Goal: Task Accomplishment & Management: Complete application form

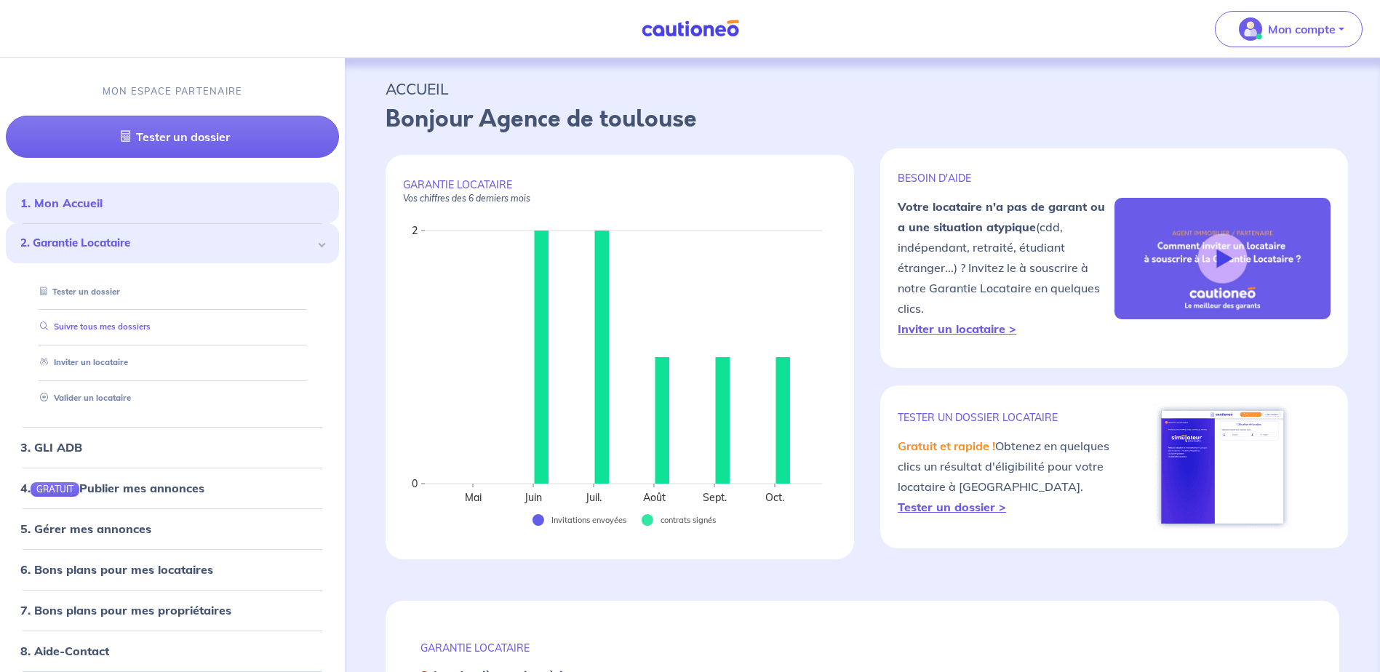
click at [106, 323] on link "Suivre tous mes dossiers" at bounding box center [92, 327] width 116 height 10
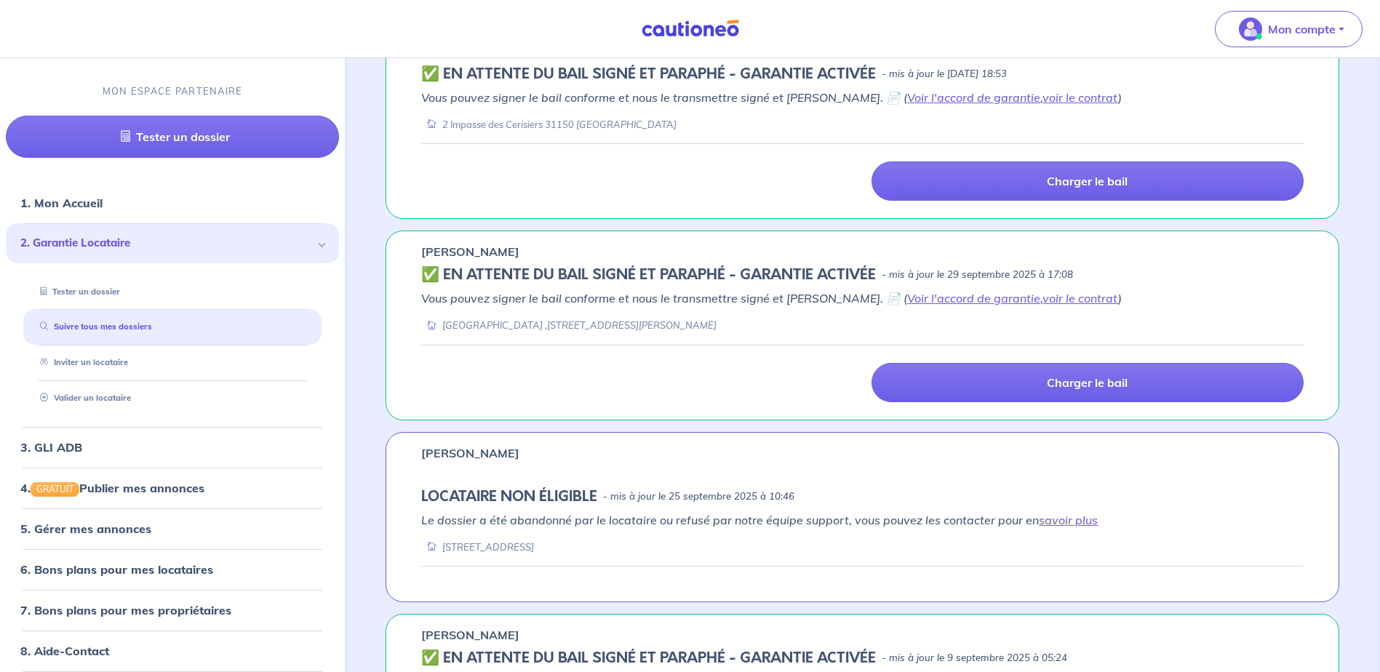
scroll to position [728, 0]
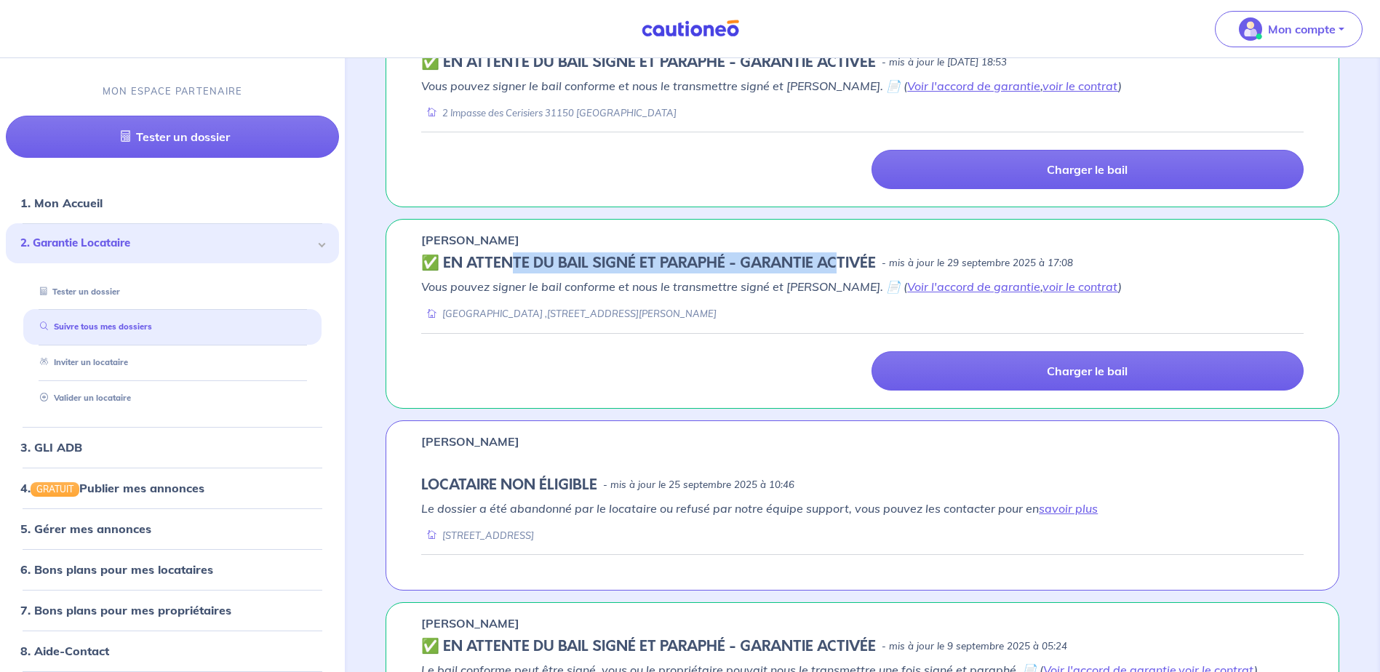
drag, startPoint x: 510, startPoint y: 263, endPoint x: 841, endPoint y: 257, distance: 331.1
click at [841, 257] on h5 "✅️️️ EN ATTENTE DU BAIL SIGNÉ ET PARAPHÉ - GARANTIE ACTIVÉE" at bounding box center [648, 263] width 455 height 17
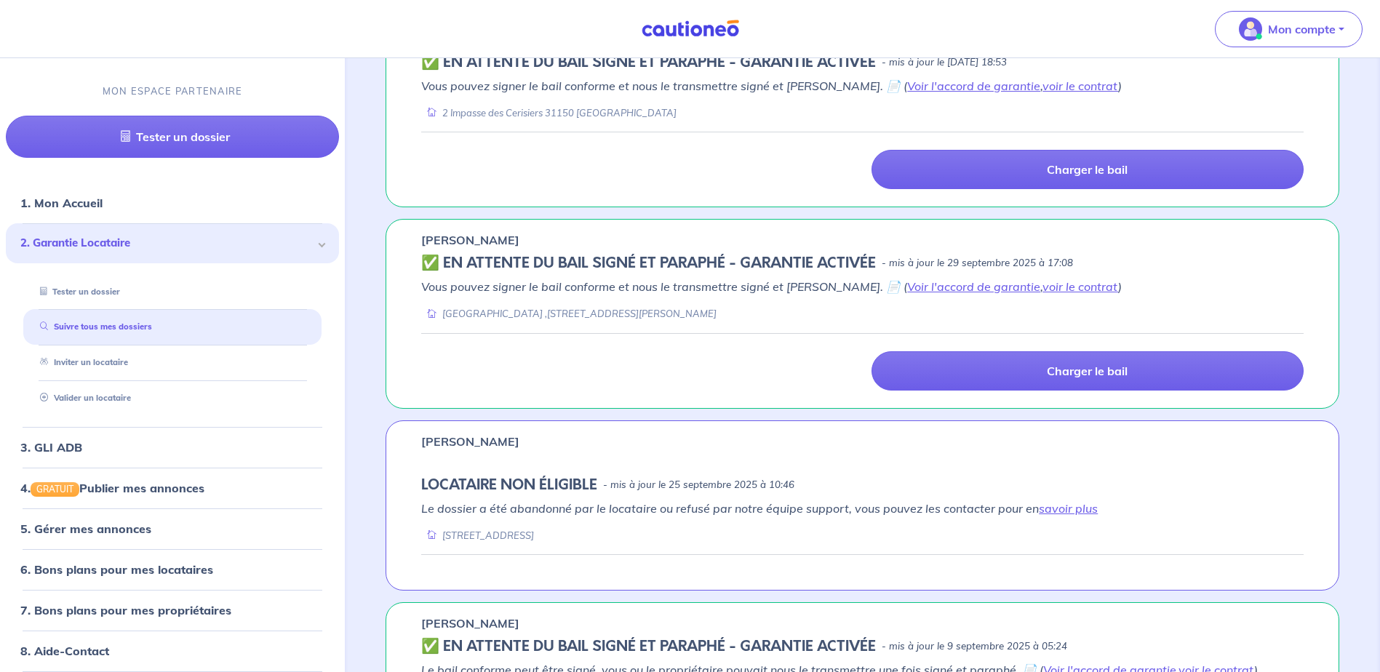
click at [1134, 259] on div "✅️️️ EN ATTENTE DU BAIL SIGNÉ ET PARAPHÉ - GARANTIE ACTIVÉE - mis à jour le [DA…" at bounding box center [862, 263] width 883 height 17
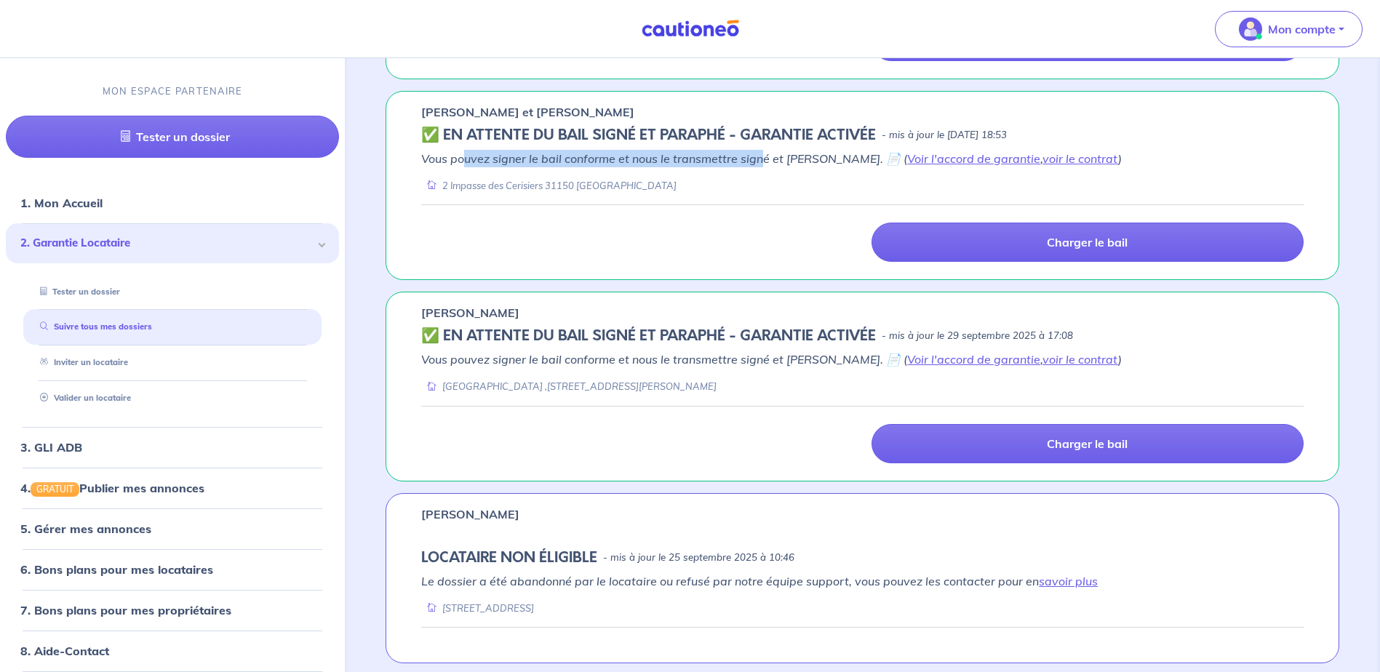
drag, startPoint x: 463, startPoint y: 162, endPoint x: 761, endPoint y: 163, distance: 298.3
click at [761, 163] on em "Vous pouvez signer le bail conforme et nous le transmettre signé et [PERSON_NAM…" at bounding box center [771, 158] width 701 height 15
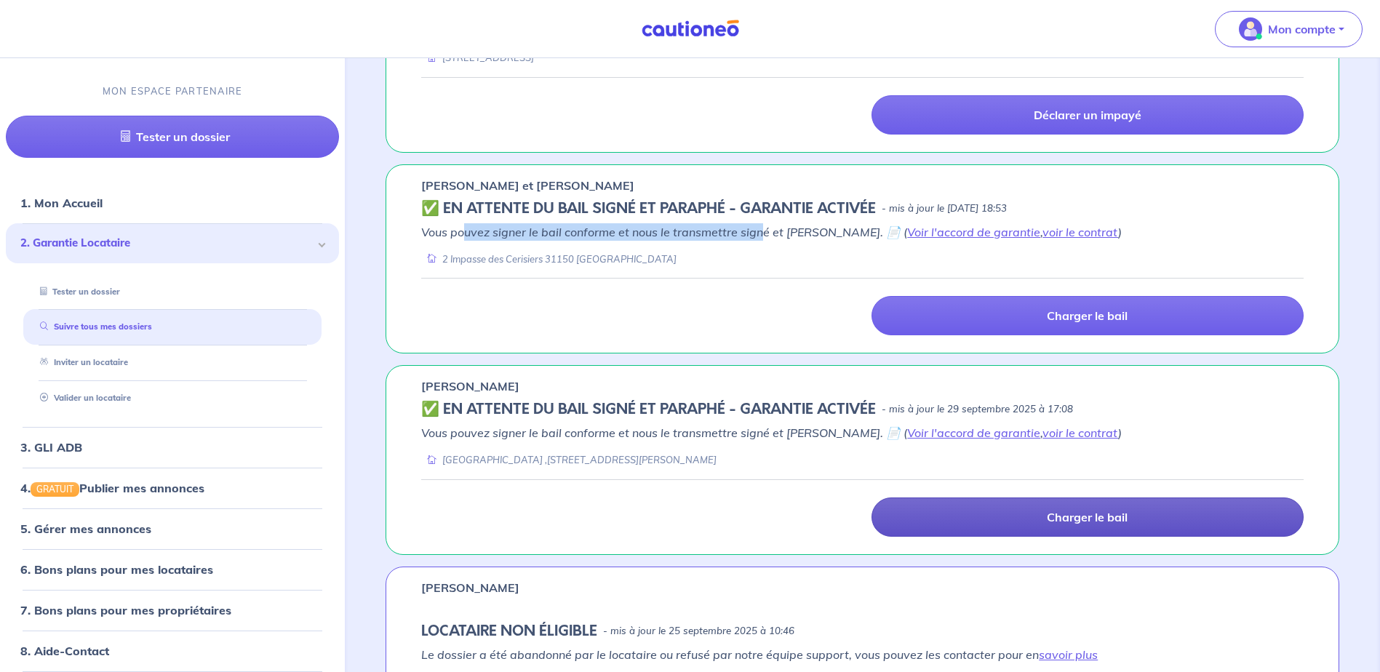
scroll to position [582, 0]
click at [1104, 515] on p "Charger le bail" at bounding box center [1087, 516] width 81 height 15
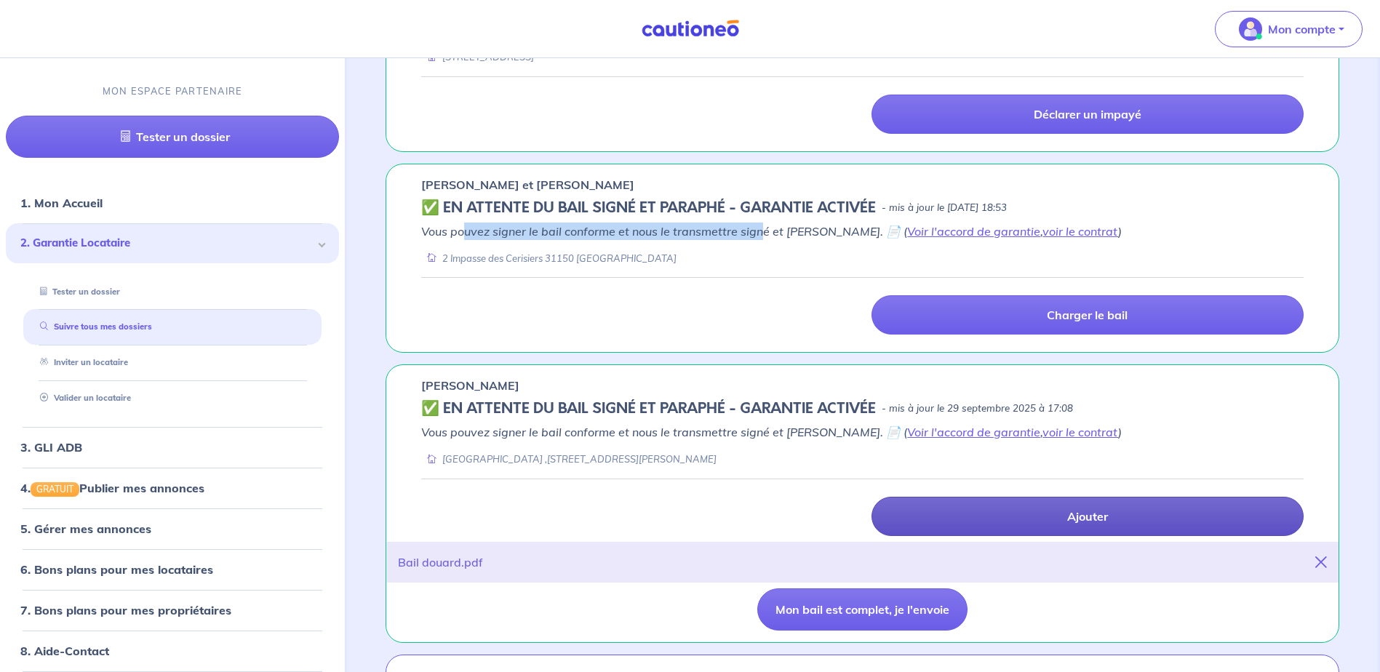
drag, startPoint x: 853, startPoint y: 621, endPoint x: 474, endPoint y: 591, distance: 379.5
click at [511, 598] on div "Mon bail est complet, je l'envoie" at bounding box center [862, 610] width 883 height 42
click at [427, 567] on div "Bail douard.pdf" at bounding box center [440, 562] width 85 height 17
click at [444, 558] on div "Bail douard.pdf" at bounding box center [440, 562] width 85 height 17
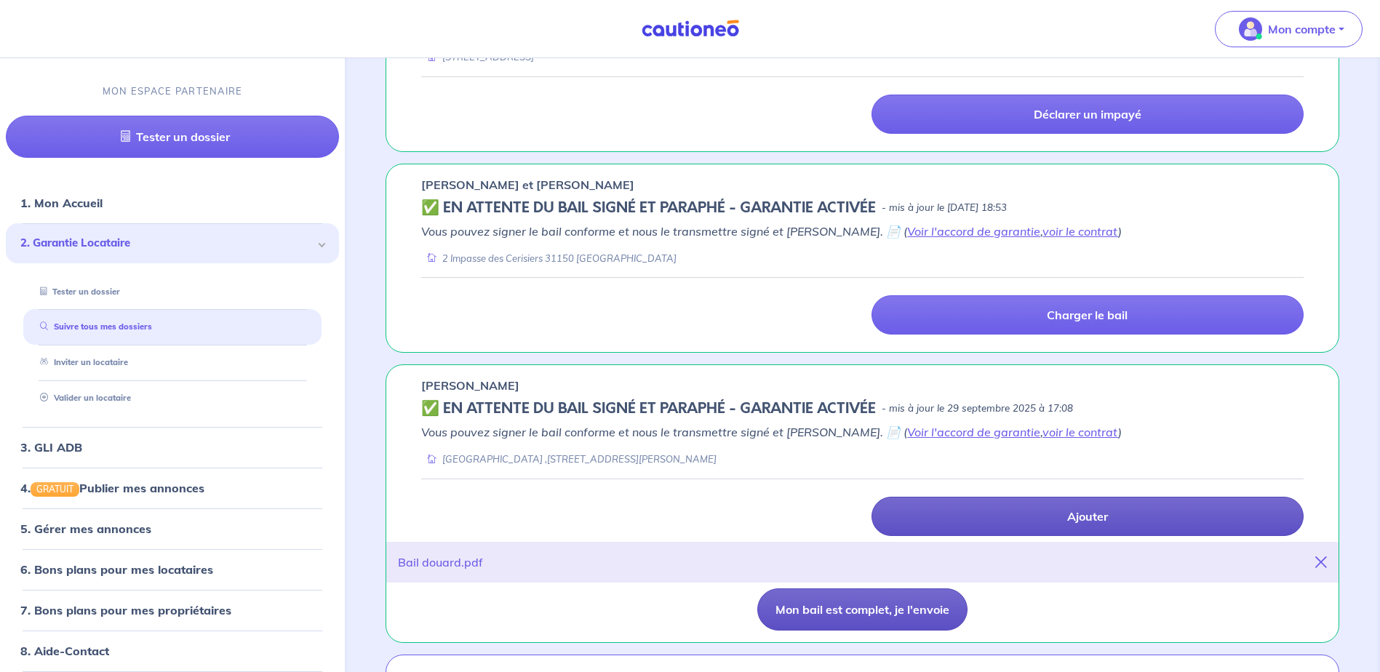
click at [801, 610] on button "Mon bail est complet, je l'envoie" at bounding box center [862, 610] width 210 height 42
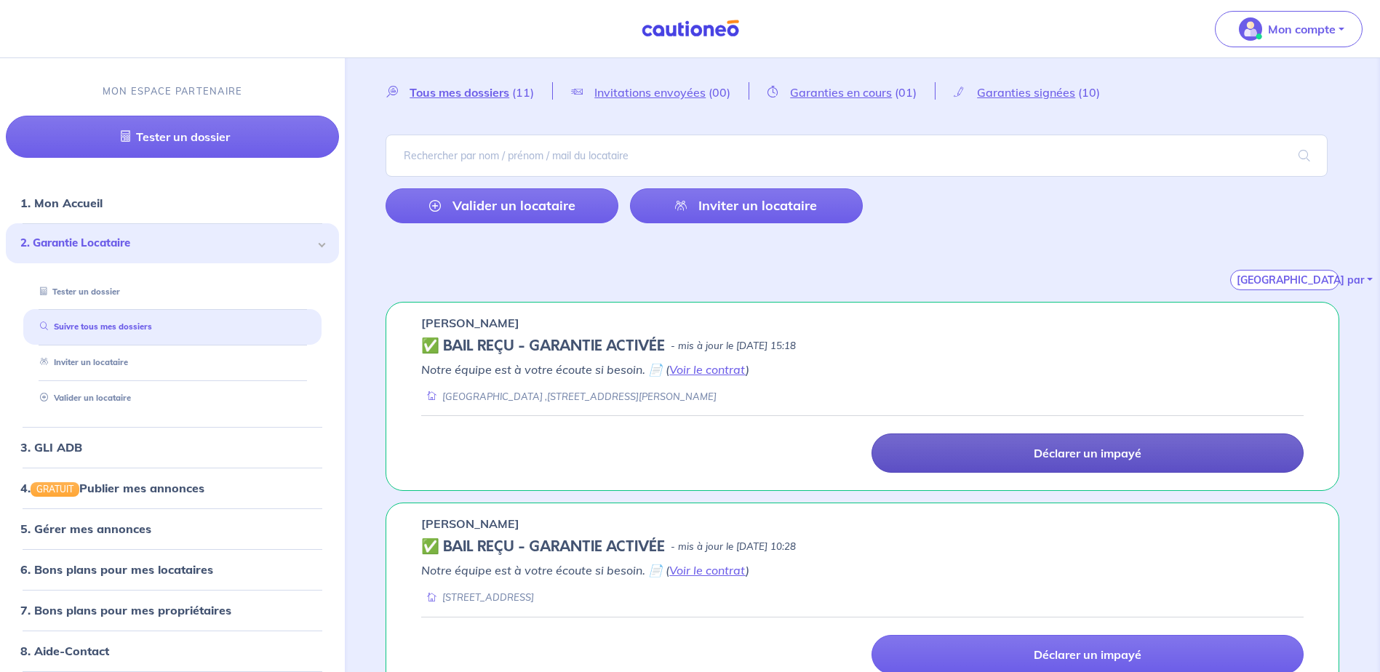
scroll to position [0, 0]
